Goal: Transaction & Acquisition: Purchase product/service

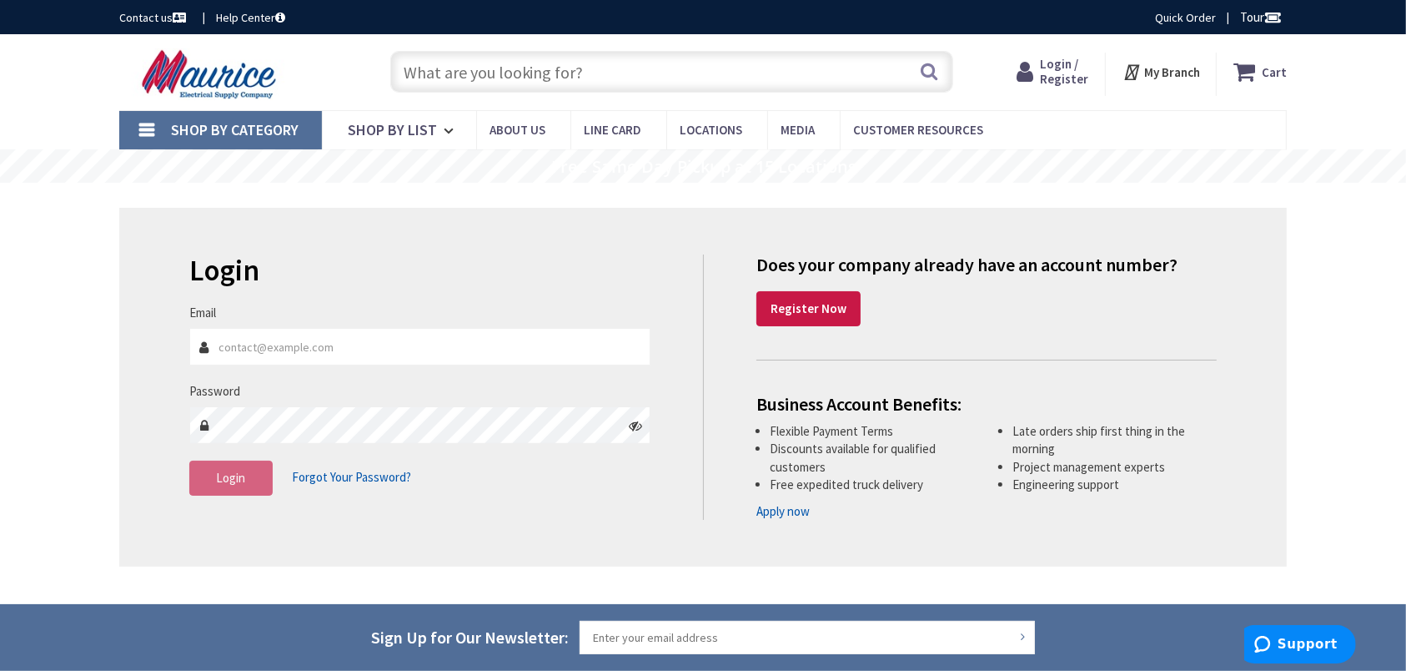
type input "b"
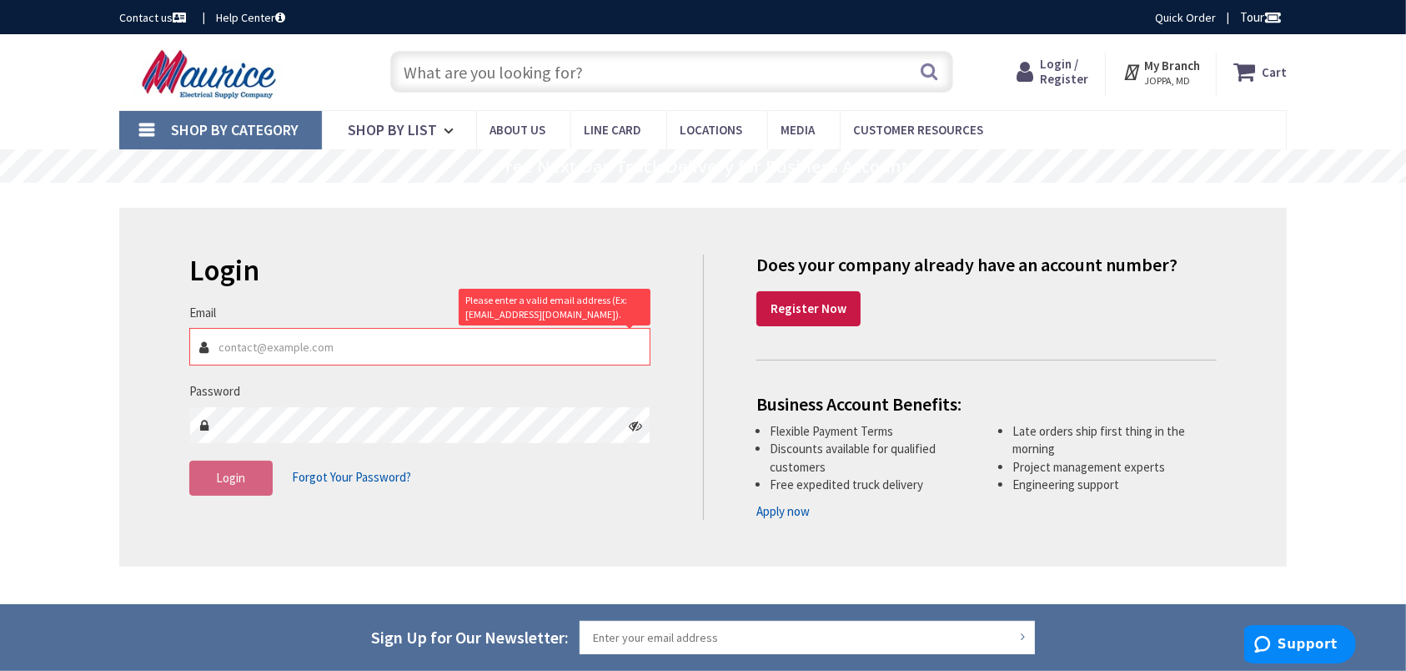
click at [553, 73] on input "text" at bounding box center [671, 72] width 563 height 42
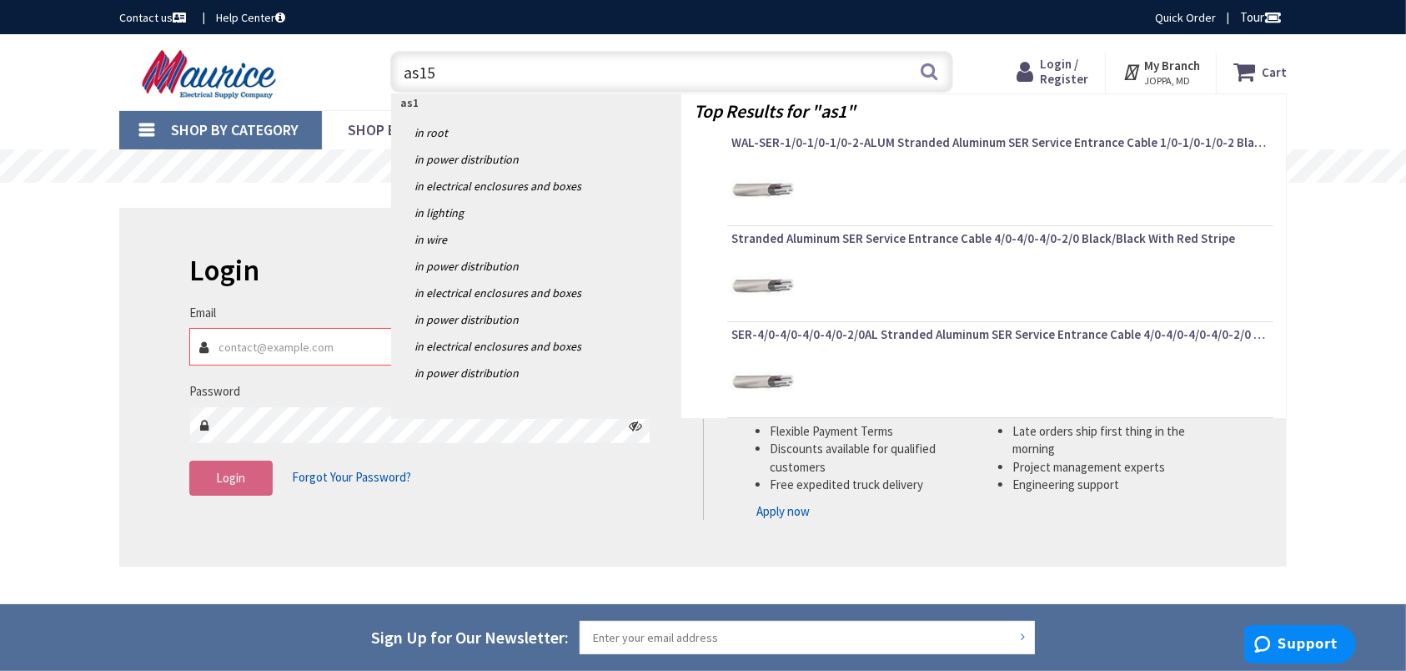
type input "as150"
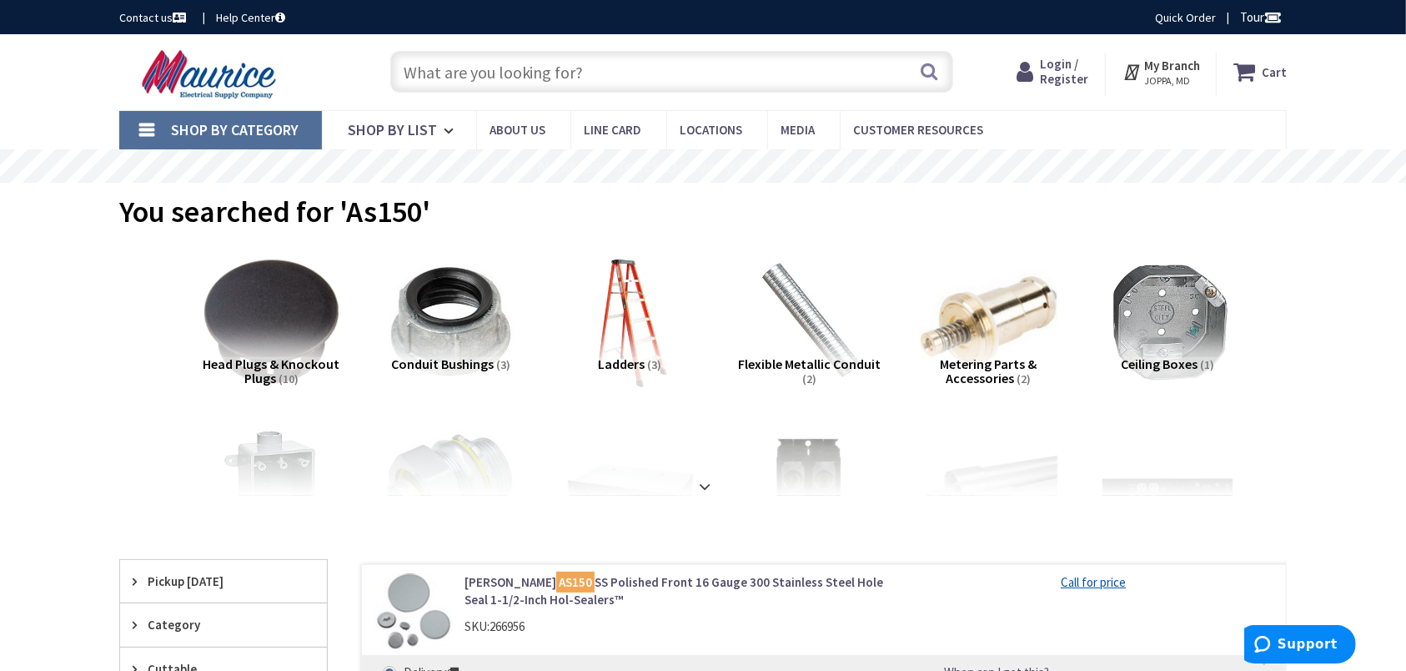
click at [541, 78] on input "text" at bounding box center [671, 72] width 563 height 42
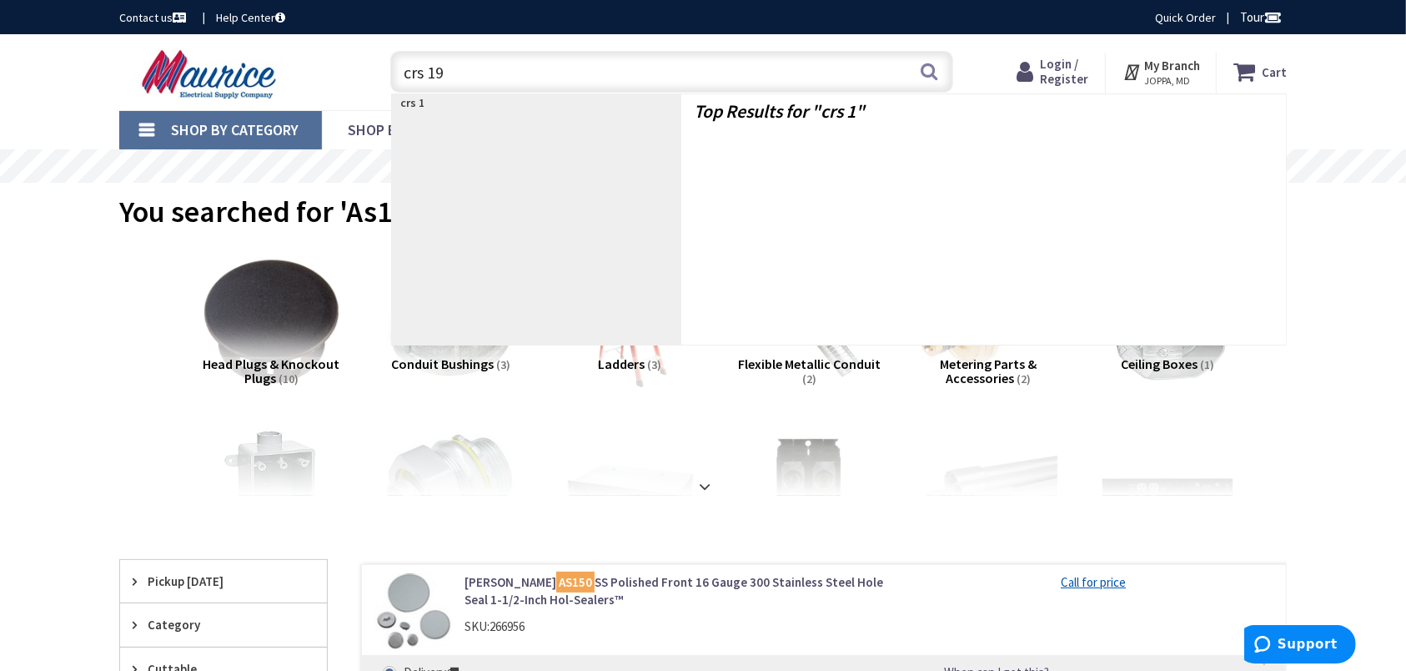
type input "crs 191"
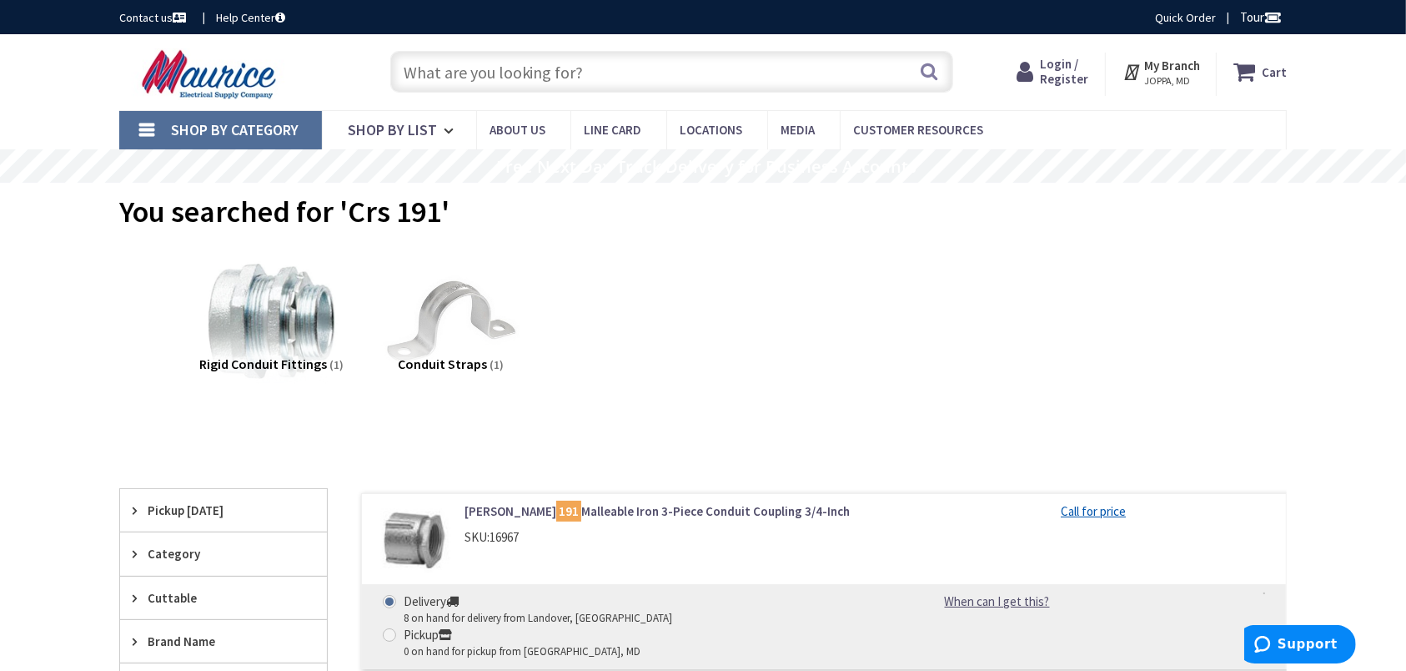
click at [582, 84] on input "text" at bounding box center [671, 72] width 563 height 42
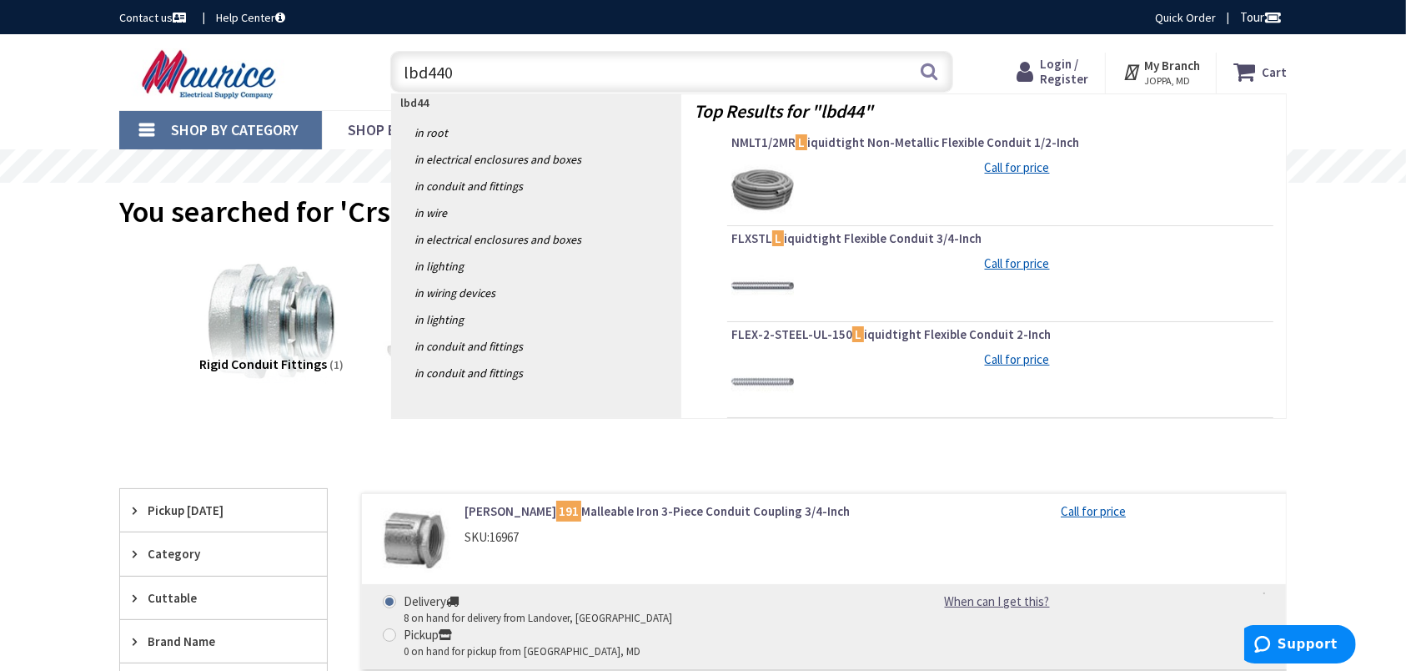
type input "lbd4400"
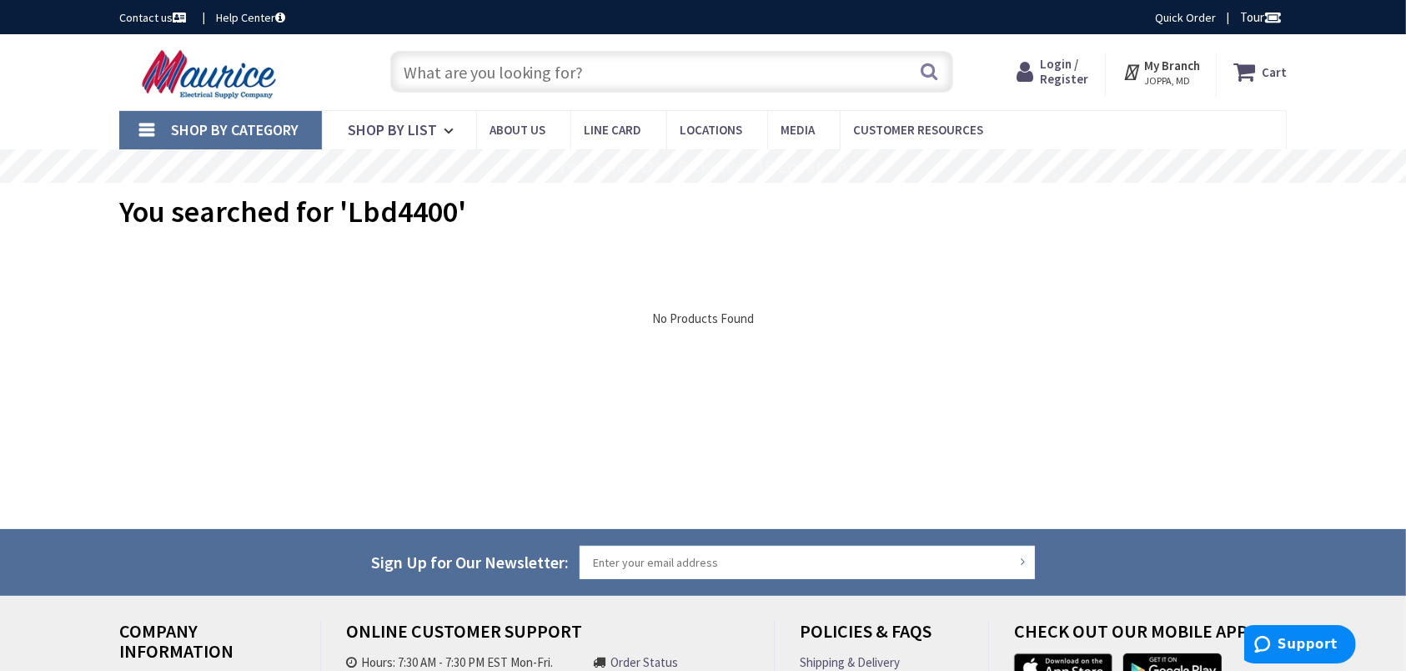
click at [565, 66] on input "text" at bounding box center [671, 72] width 563 height 42
paste input "Iron Alloy Type LBD Mogul Threaded Conduit Body With Cover and Gasket, 1-1/4 In…"
type input "Iron Alloy Type LBD Mogul Threaded Conduit Body With Cover and Gasket, 1-1/4 In…"
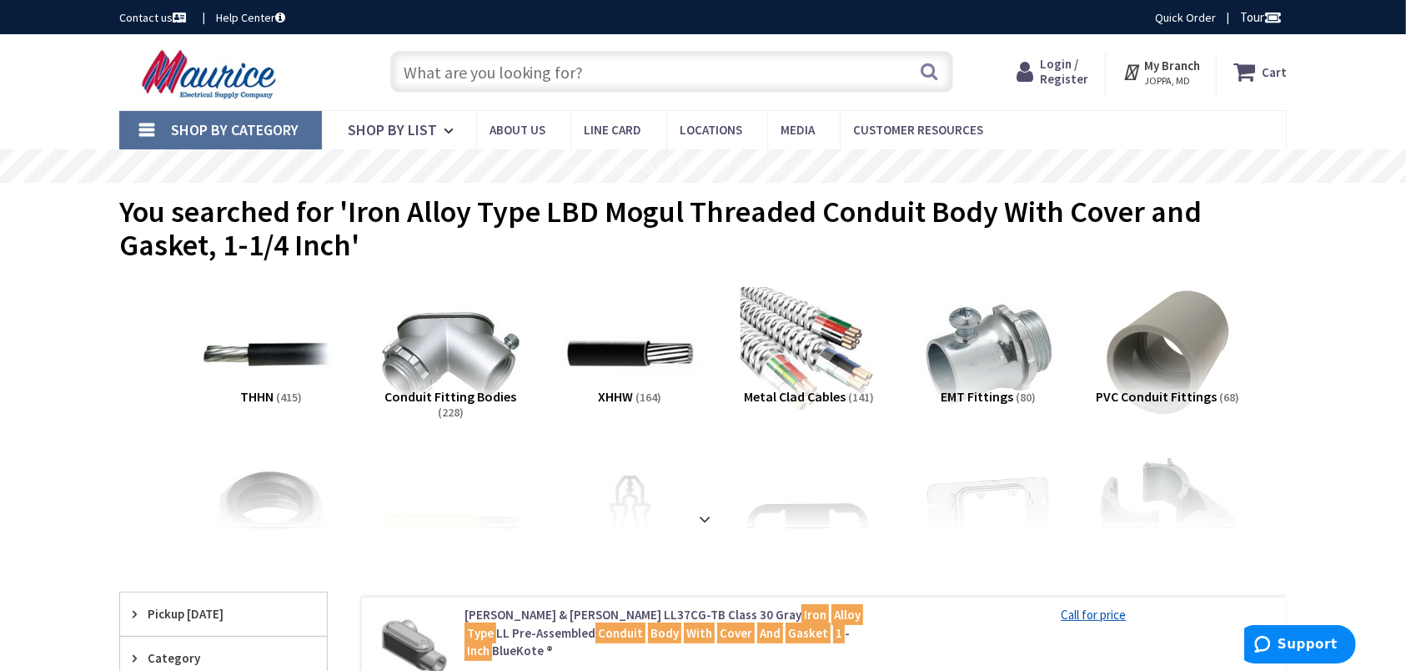
click at [570, 73] on input "text" at bounding box center [671, 72] width 563 height 42
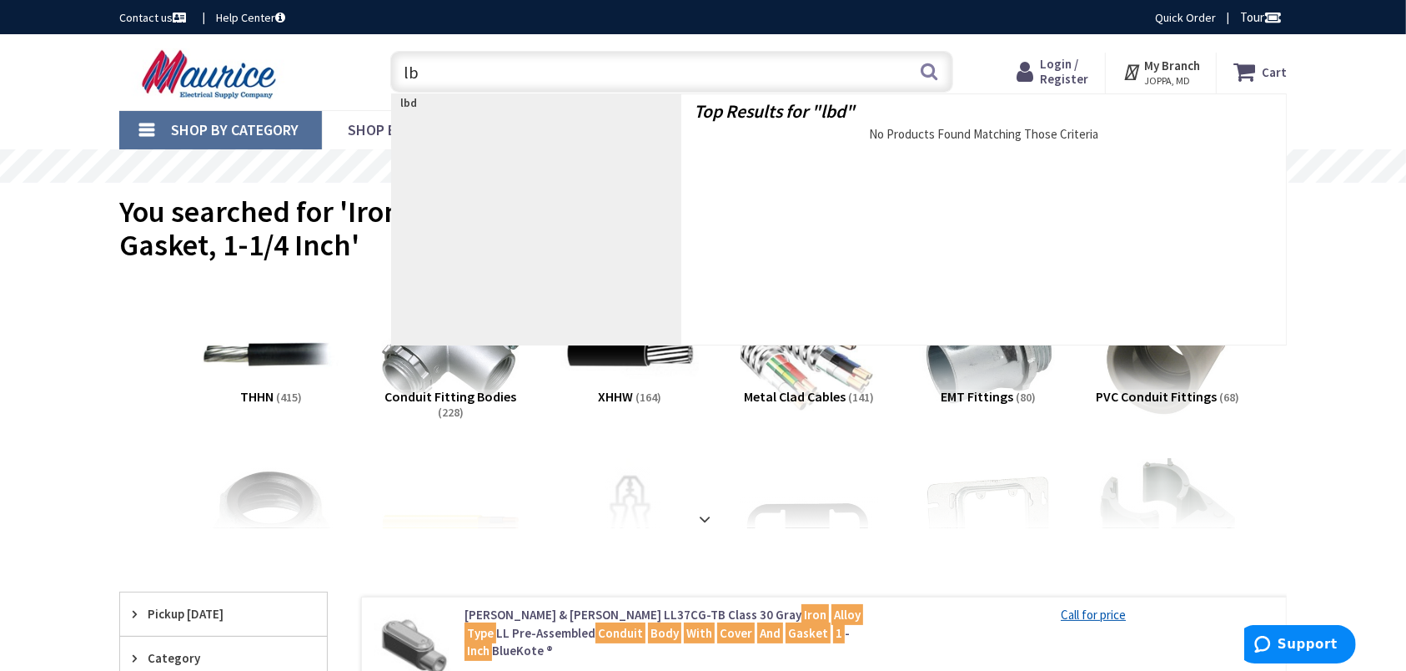
type input "l"
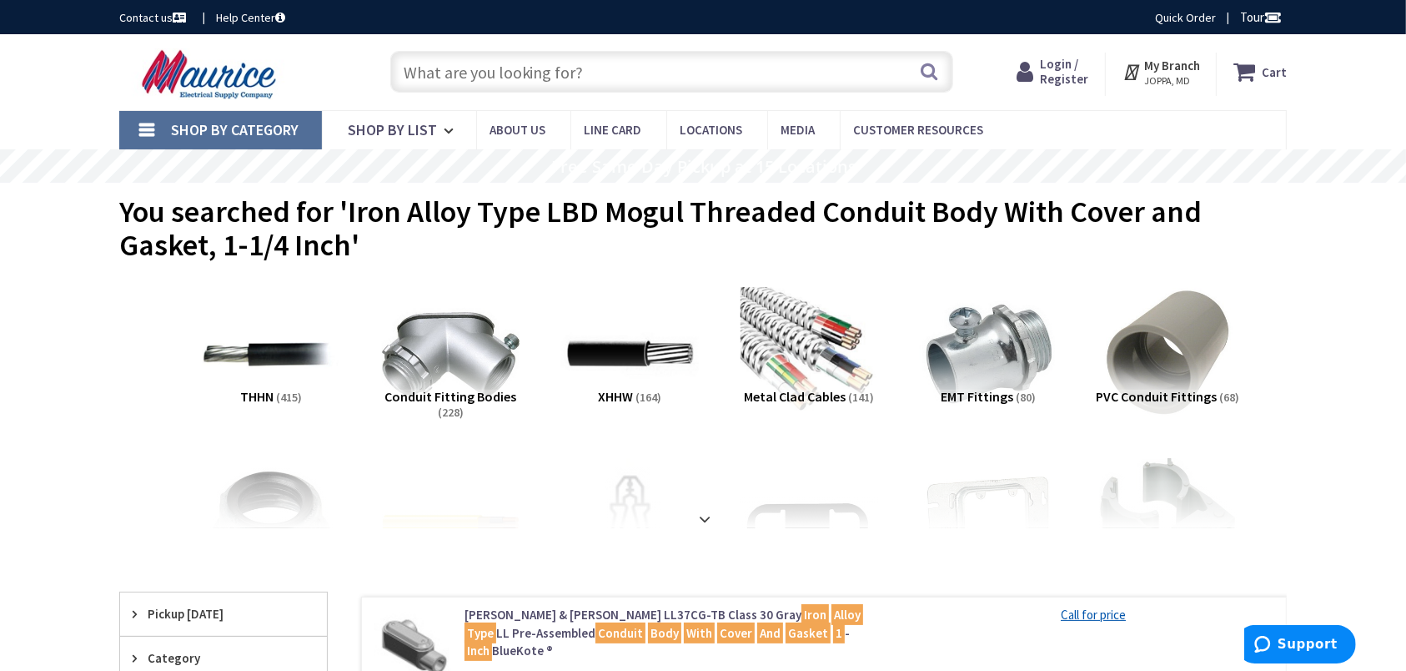
paste input "LBD Mogul Threaded"
type input "LBD Mogul Threaded"
